Goal: Browse casually

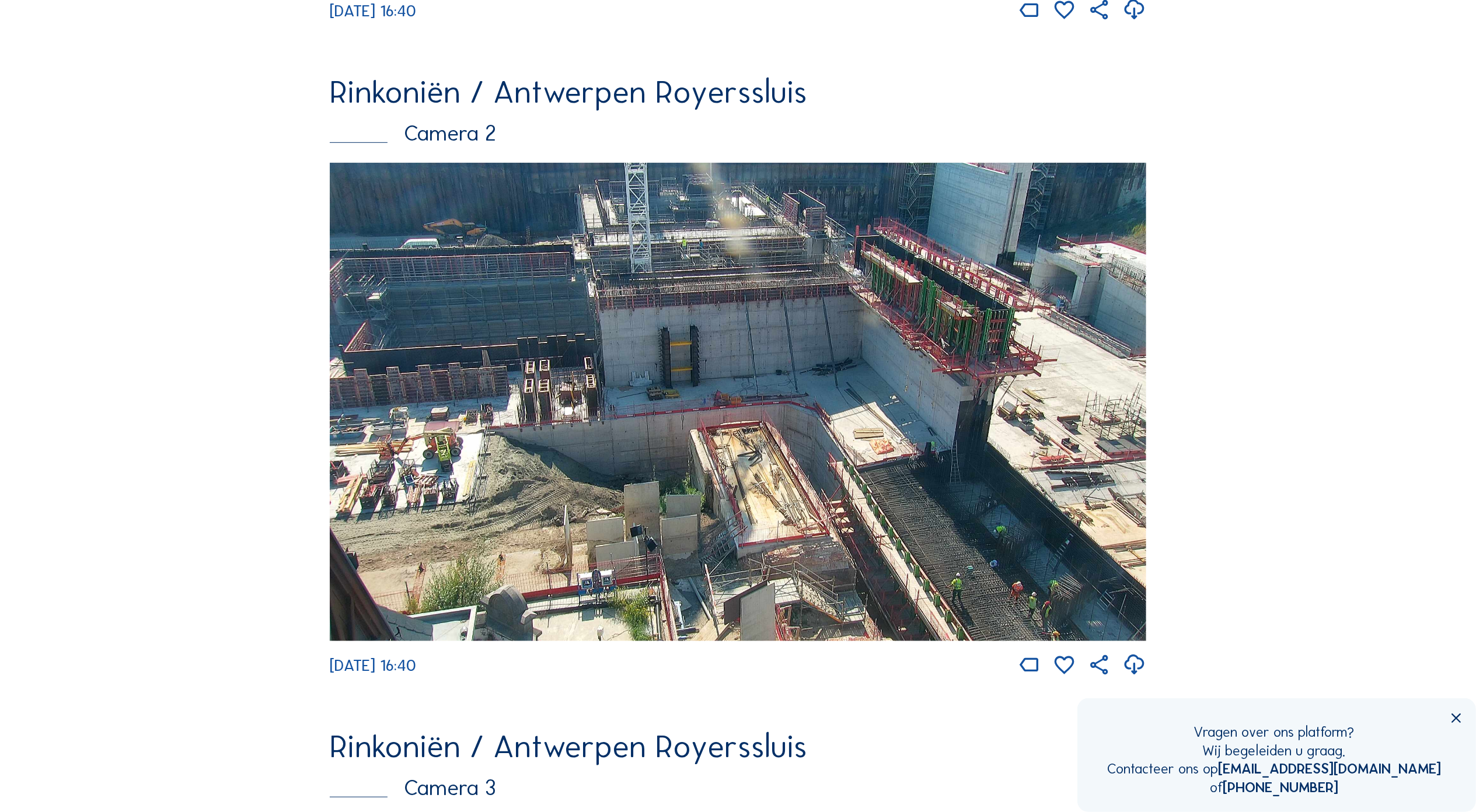
scroll to position [855, 0]
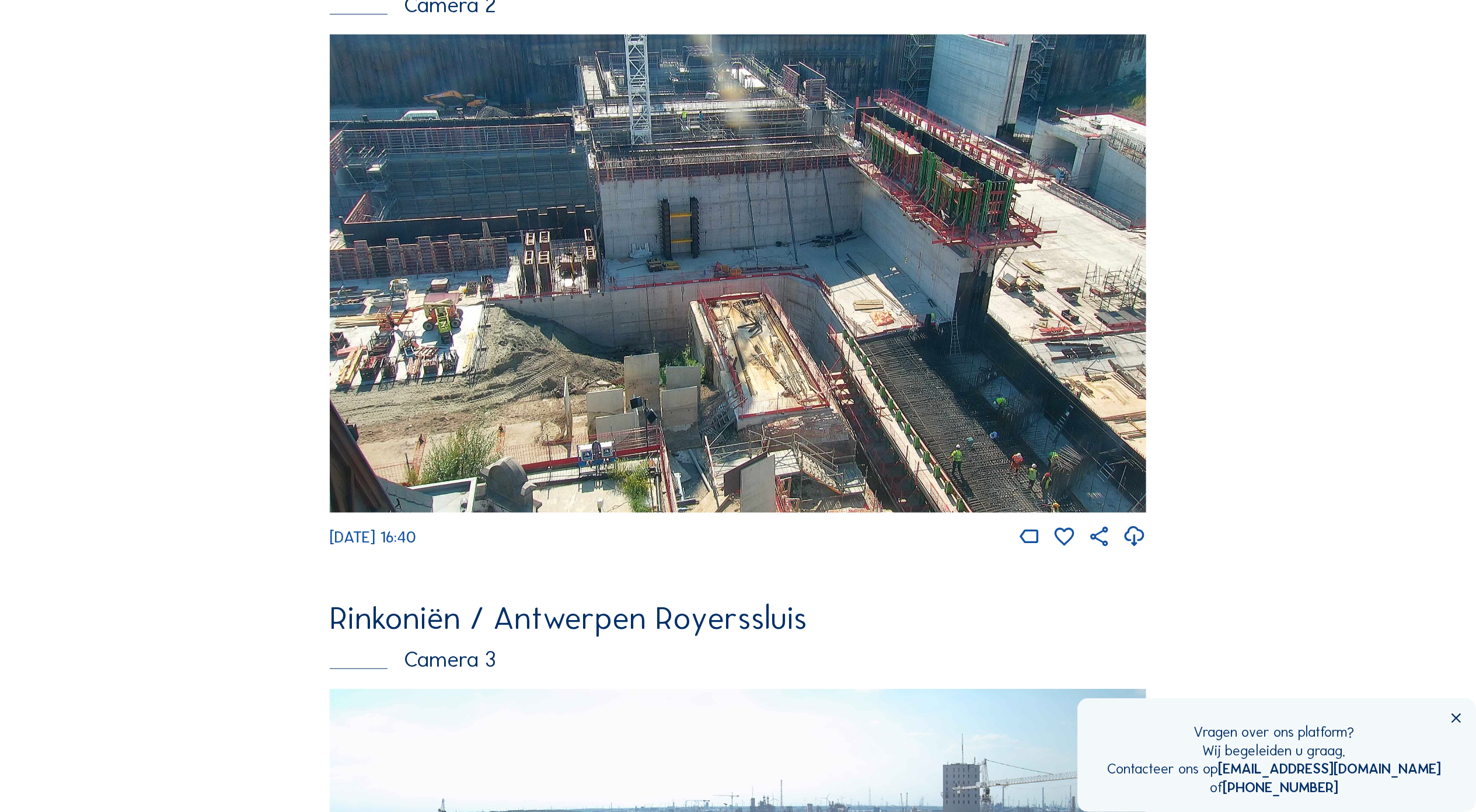
click at [672, 235] on img at bounding box center [738, 274] width 816 height 478
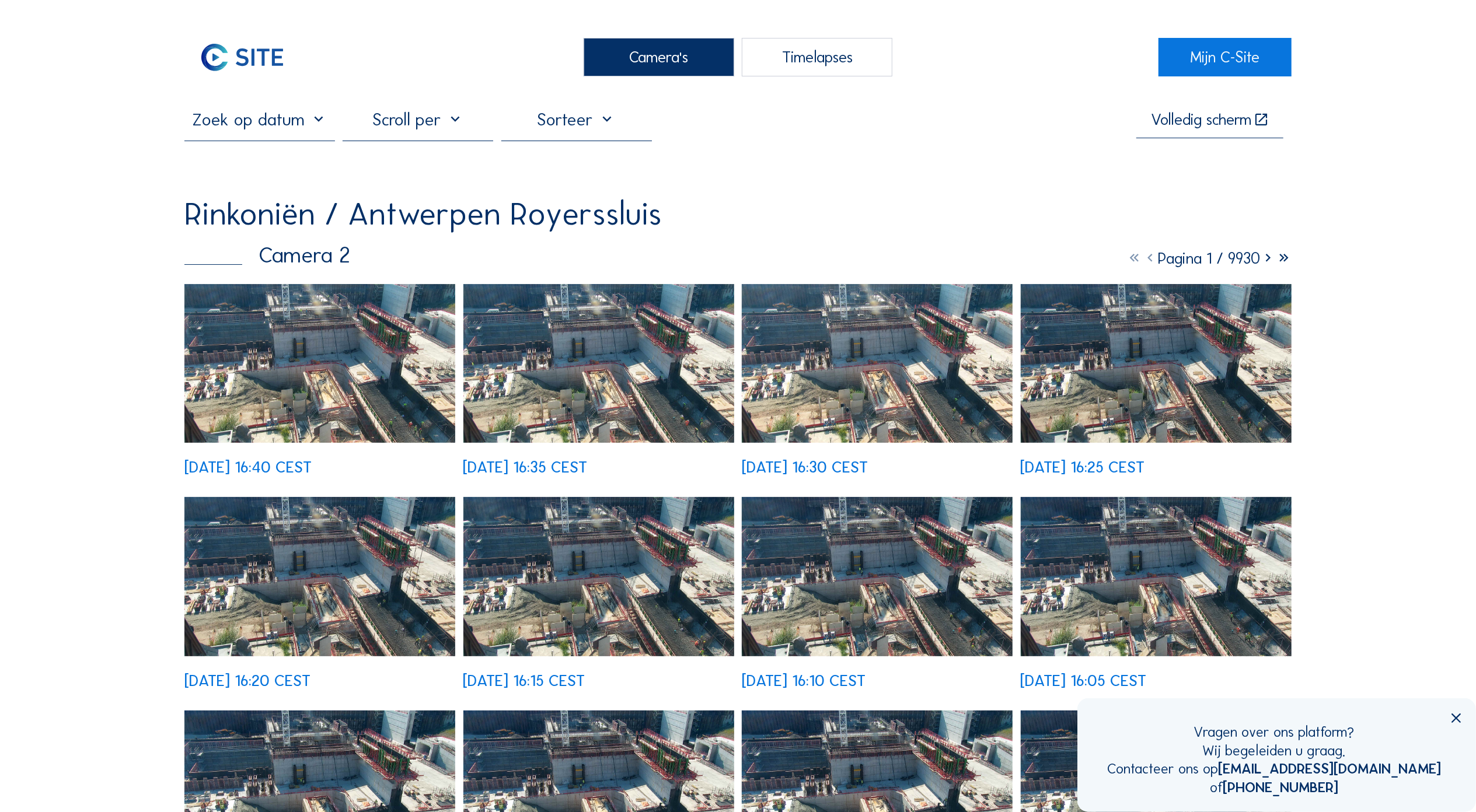
click at [337, 353] on img at bounding box center [320, 364] width 270 height 159
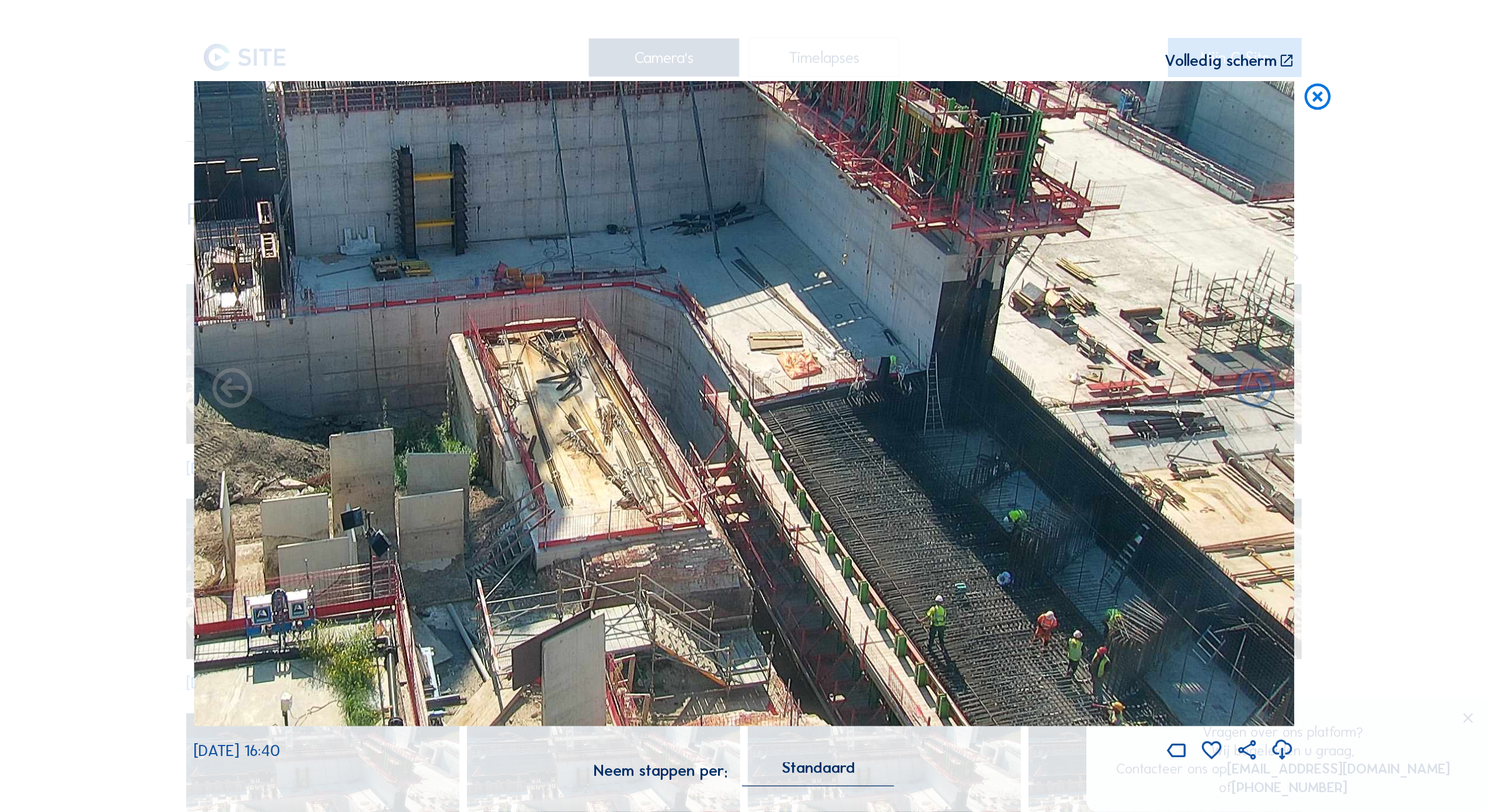
drag, startPoint x: 664, startPoint y: 369, endPoint x: 720, endPoint y: 207, distance: 171.4
click at [212, 31] on div "Scroll om door de tijd te reizen | Druk op de 'Alt'-[PERSON_NAME] + scroll om t…" at bounding box center [744, 399] width 1100 height 799
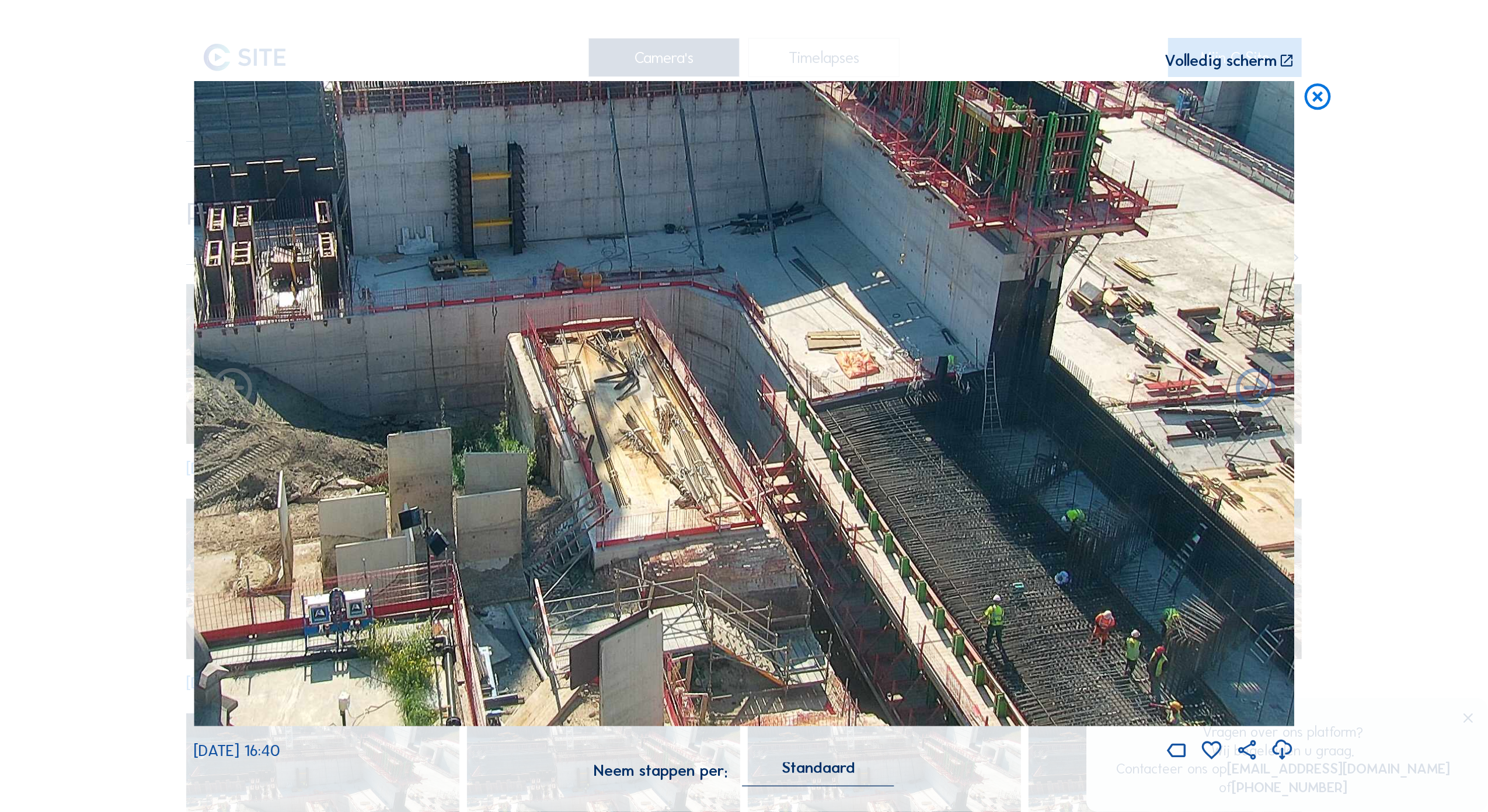
click at [461, 585] on img at bounding box center [744, 403] width 1100 height 645
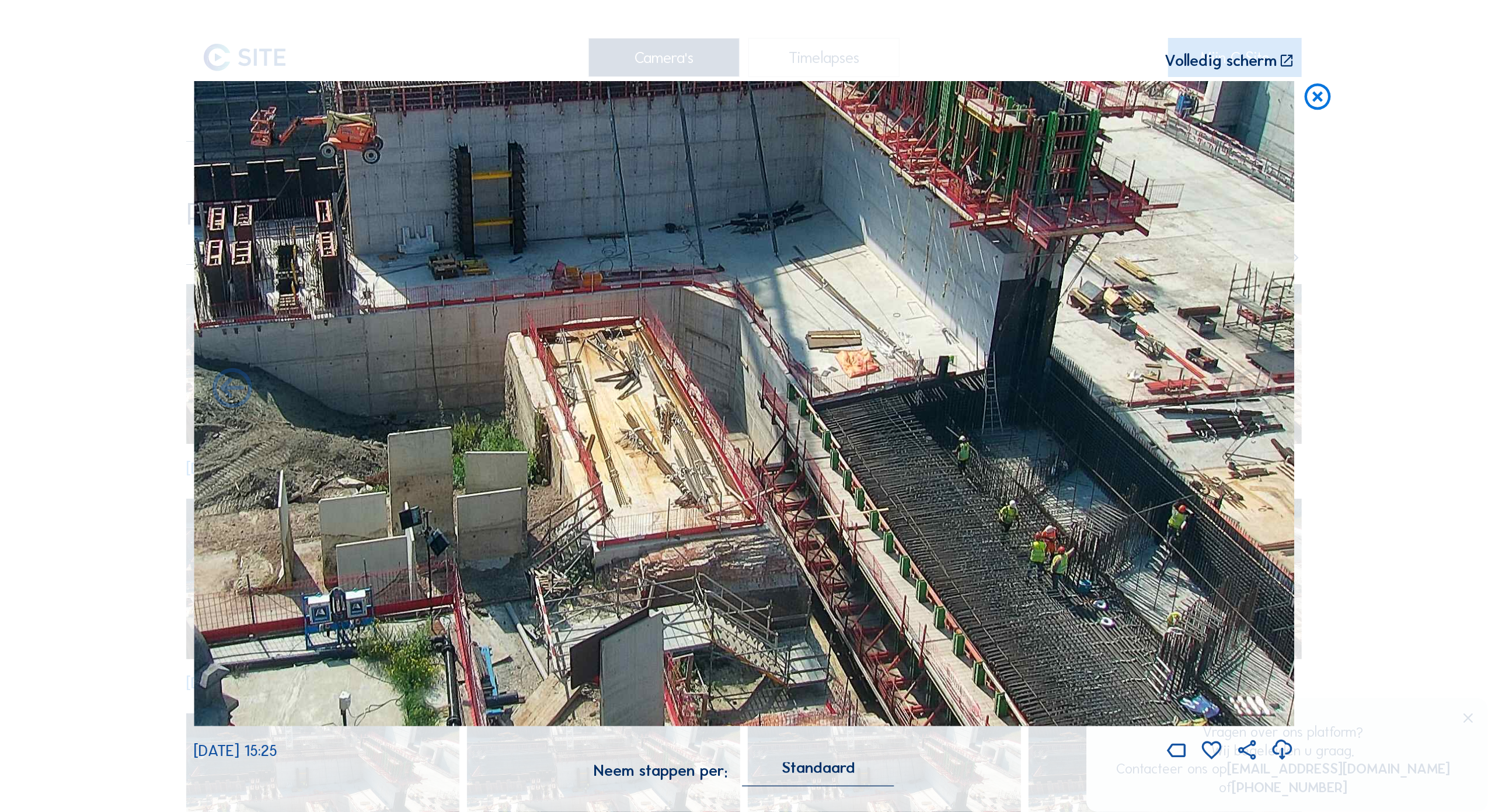
click at [1321, 92] on icon at bounding box center [1317, 97] width 31 height 32
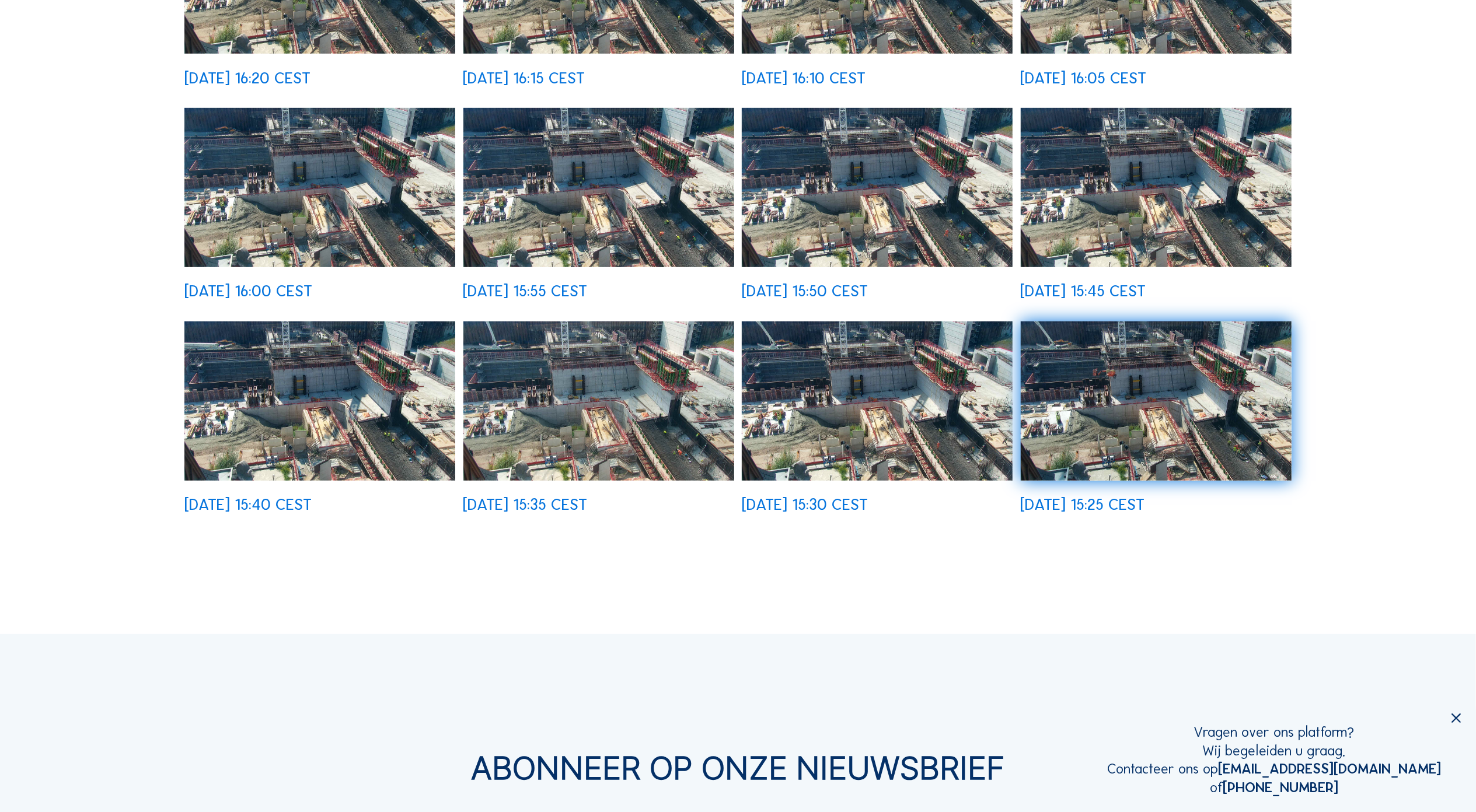
click at [1117, 390] on img at bounding box center [1156, 401] width 270 height 159
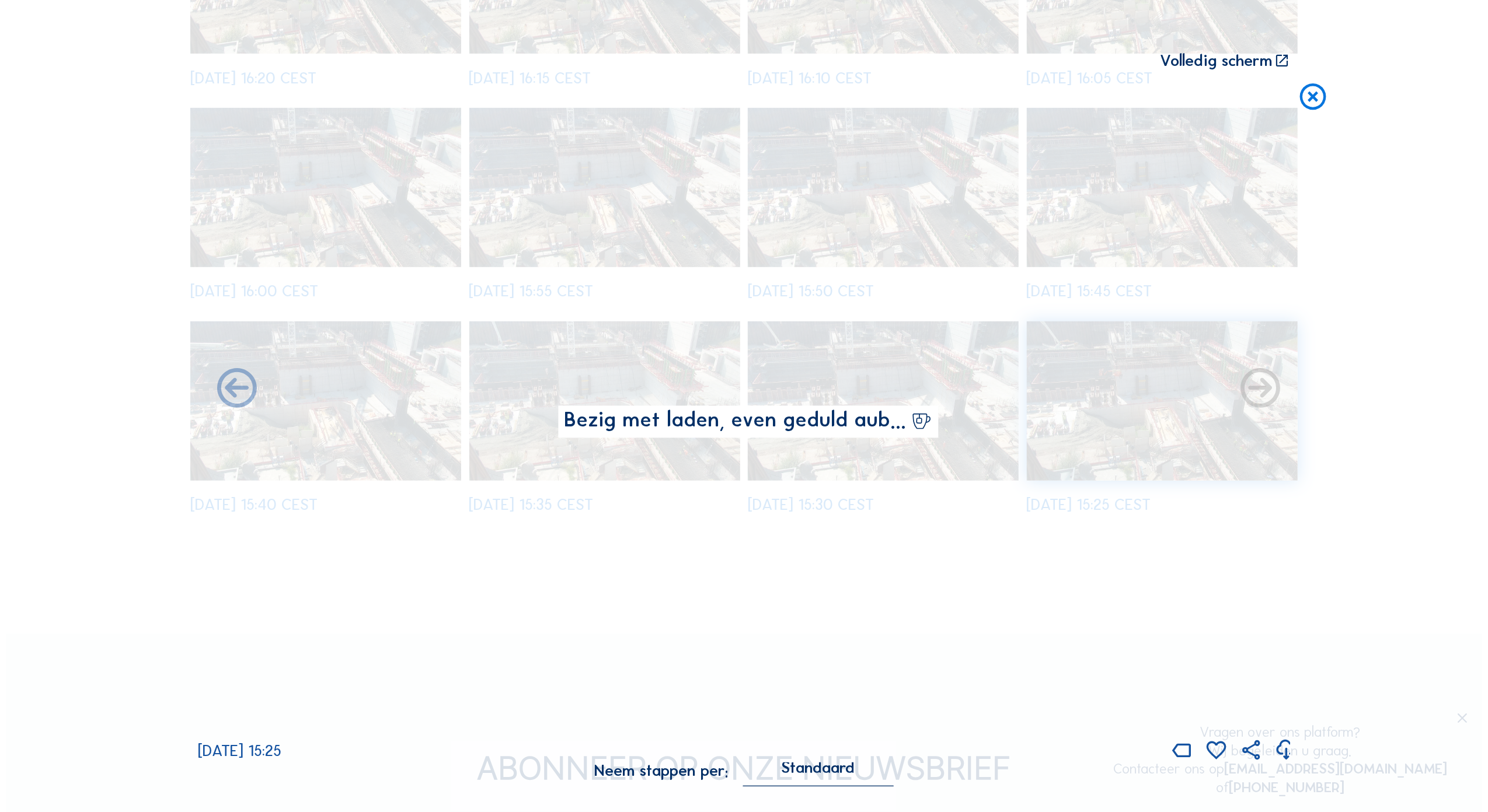
scroll to position [605, 0]
